Goal: Task Accomplishment & Management: Manage account settings

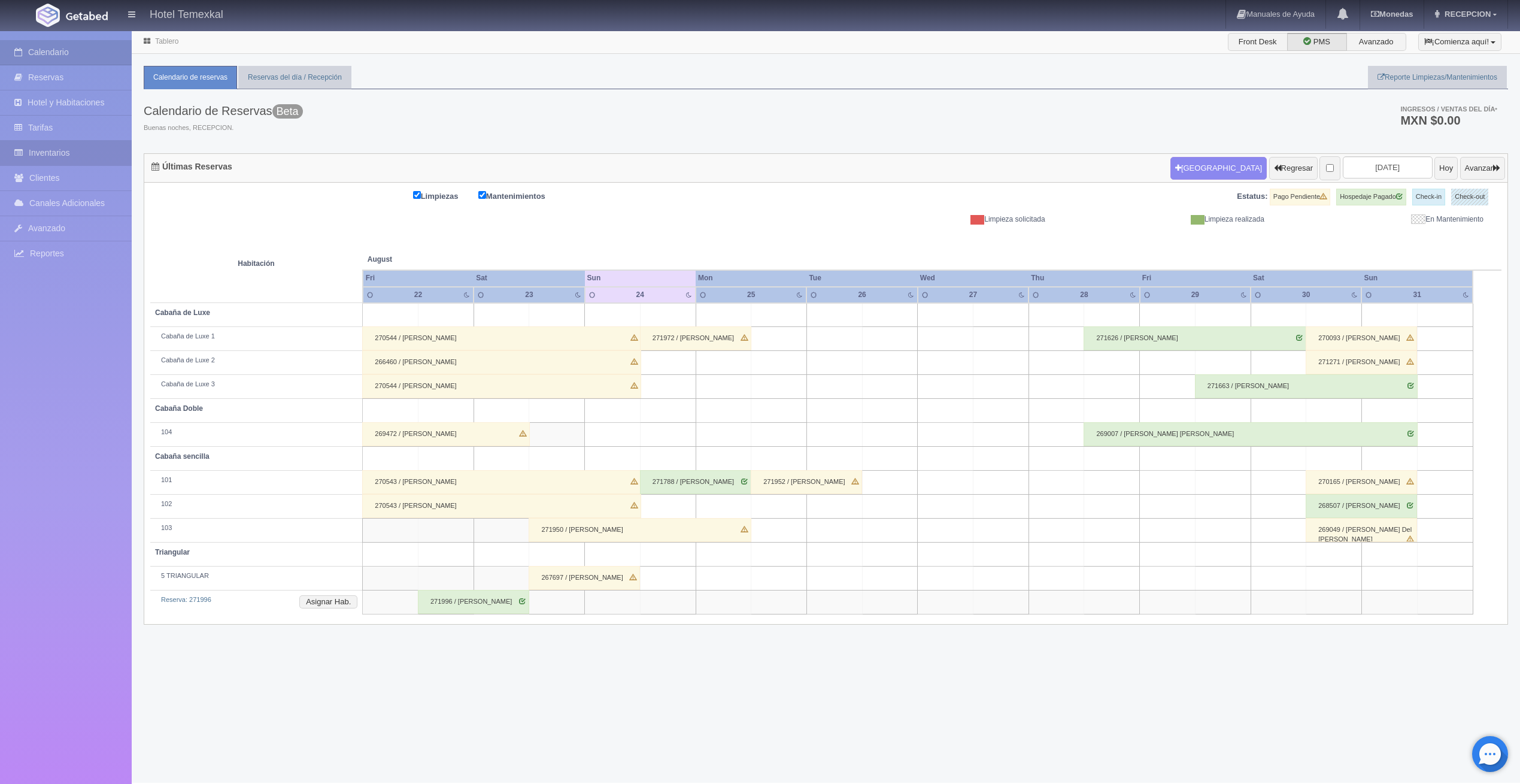
click at [78, 156] on link "Inventarios" at bounding box center [65, 153] width 132 height 25
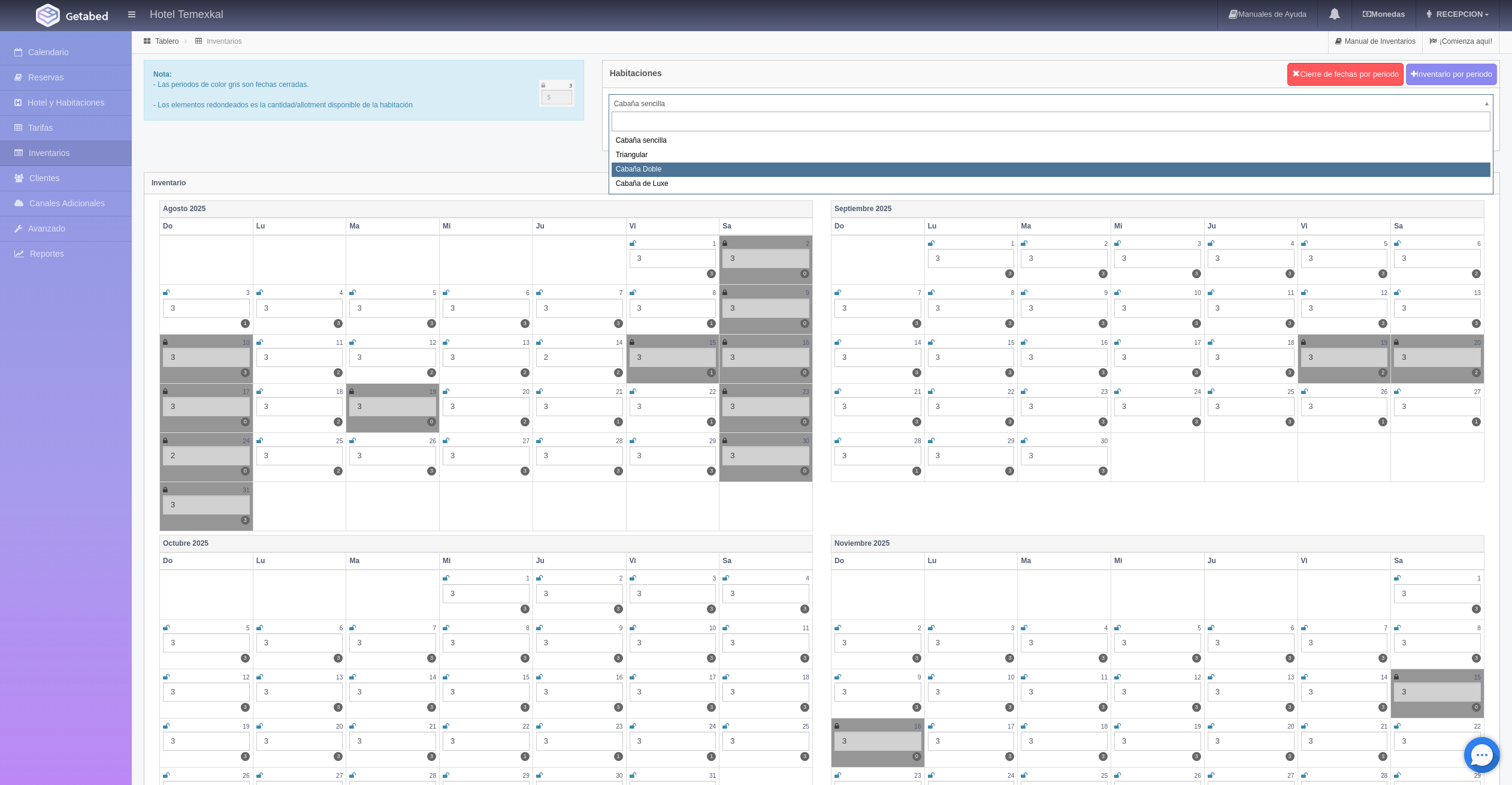
select select "2120"
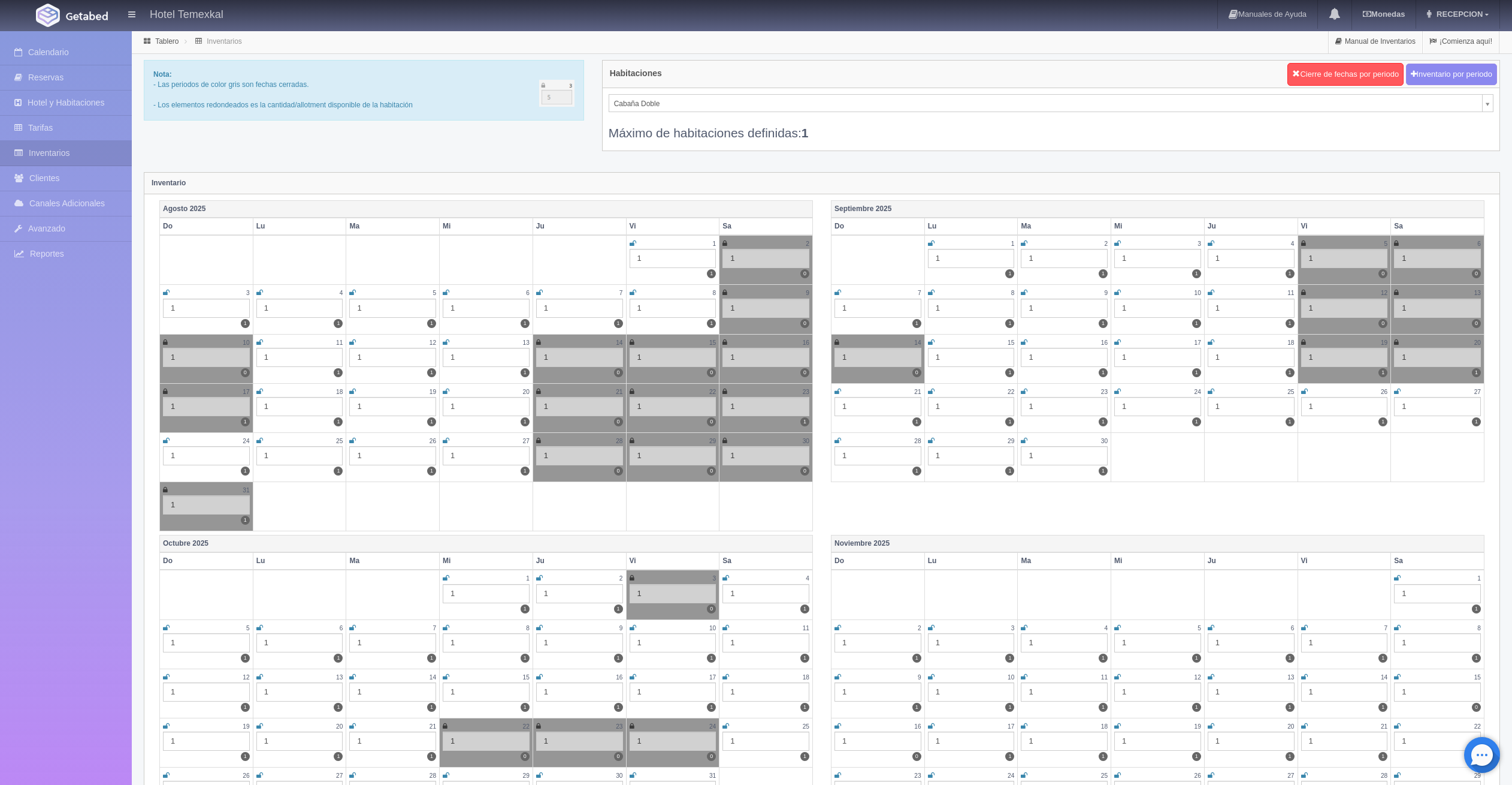
click at [167, 442] on icon at bounding box center [166, 440] width 6 height 7
click at [67, 56] on link "Calendario" at bounding box center [66, 53] width 132 height 25
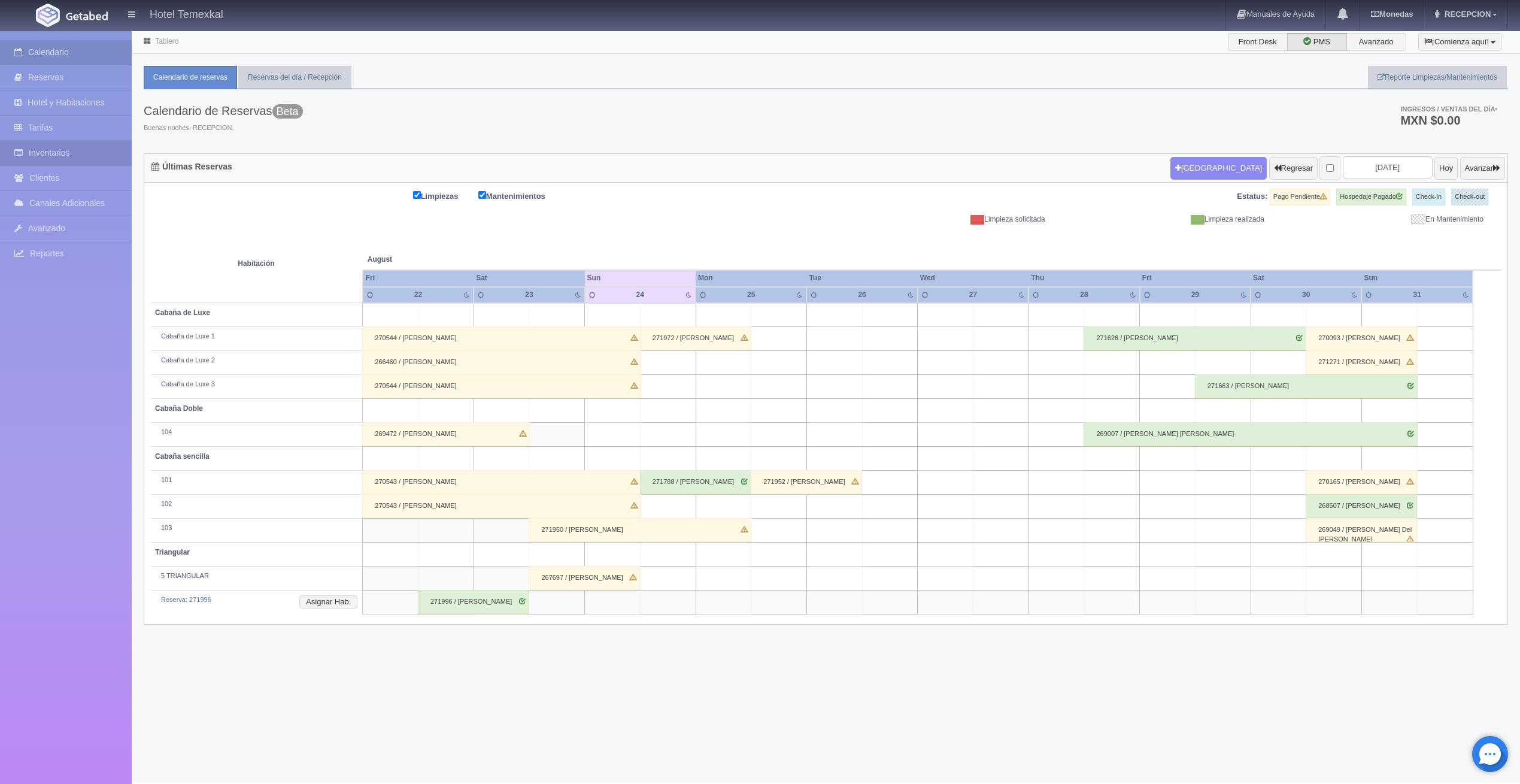
click at [69, 151] on link "Inventarios" at bounding box center [65, 153] width 132 height 25
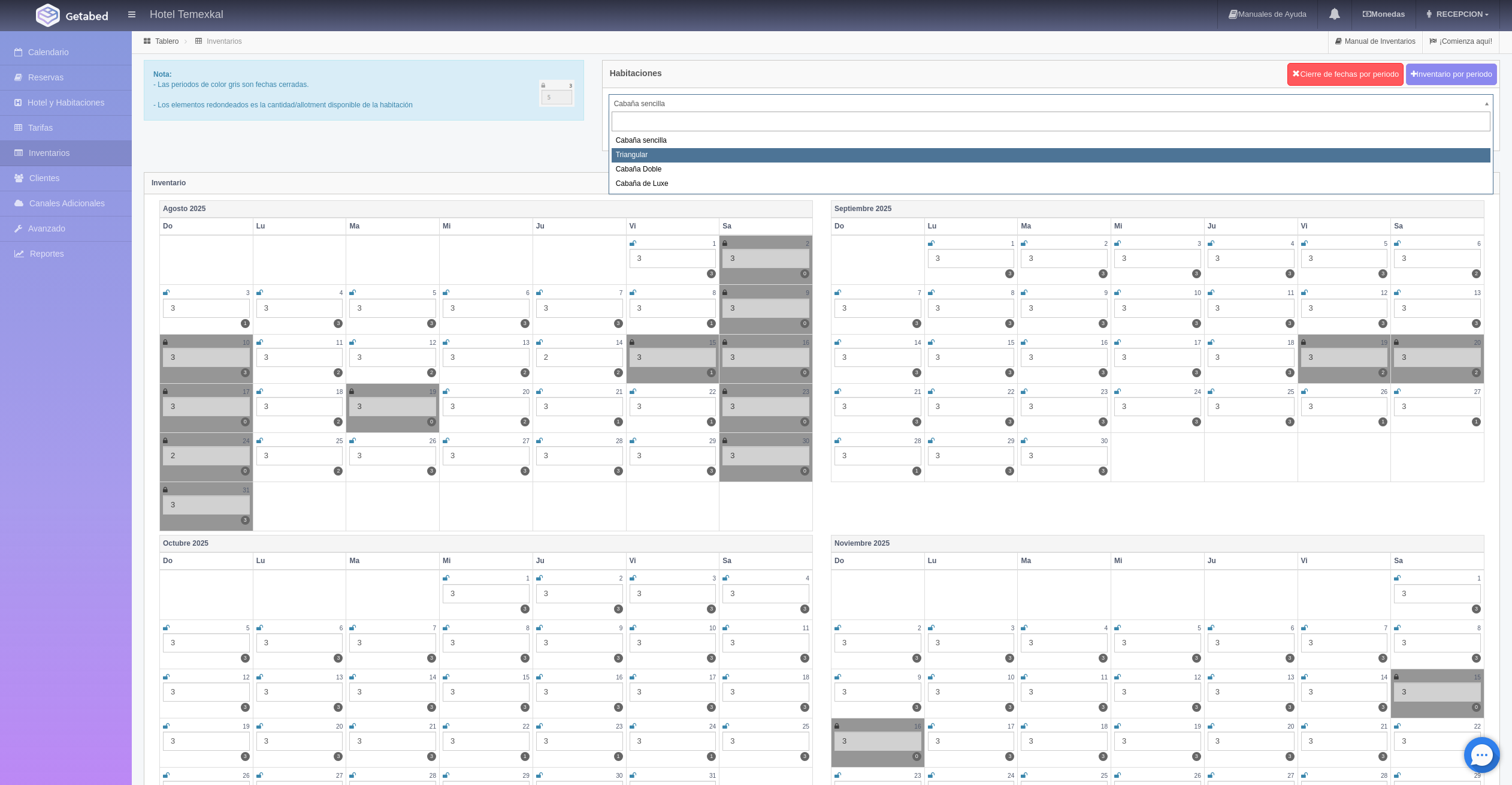
select select "2119"
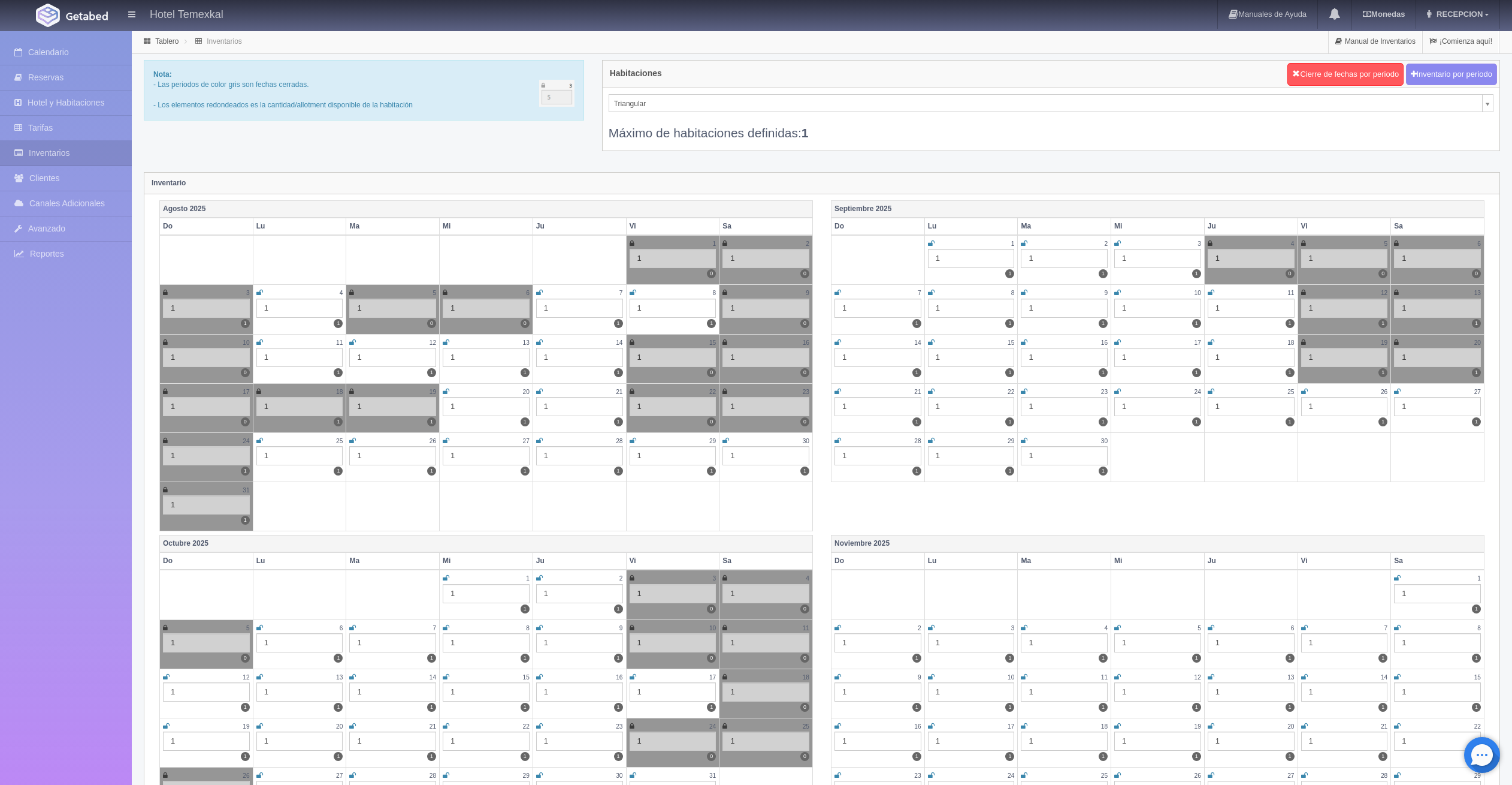
click at [162, 440] on td "24 1 1" at bounding box center [207, 457] width 93 height 49
click at [164, 439] on icon at bounding box center [165, 440] width 5 height 7
click at [74, 51] on link "Calendario" at bounding box center [66, 53] width 132 height 25
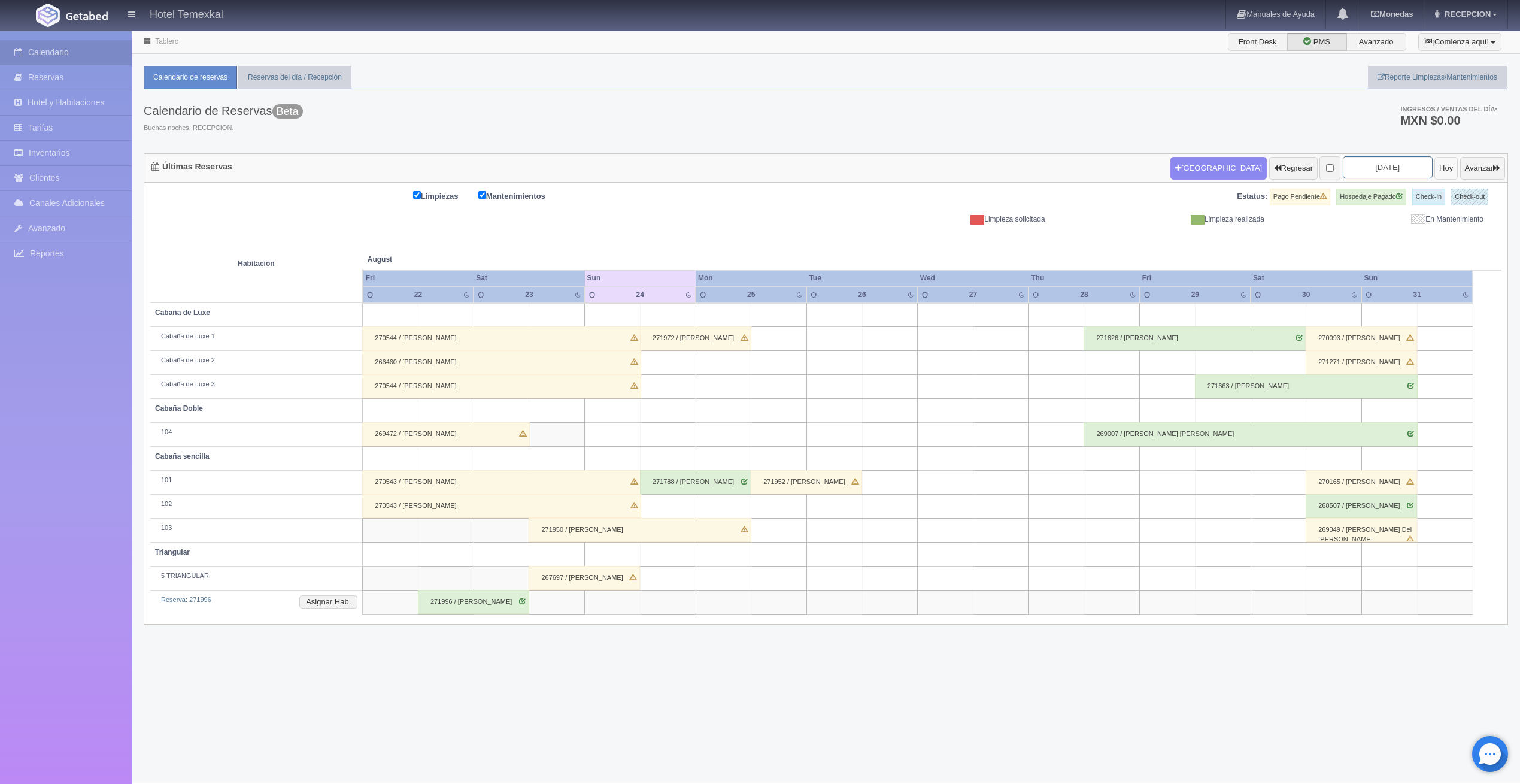
click at [1379, 167] on input "[DATE]" at bounding box center [1388, 167] width 89 height 22
click at [1431, 191] on span "Next" at bounding box center [1431, 187] width 10 height 10
click at [1409, 241] on link "12" at bounding box center [1414, 243] width 16 height 18
type input "2025-09-12"
